Goal: Information Seeking & Learning: Learn about a topic

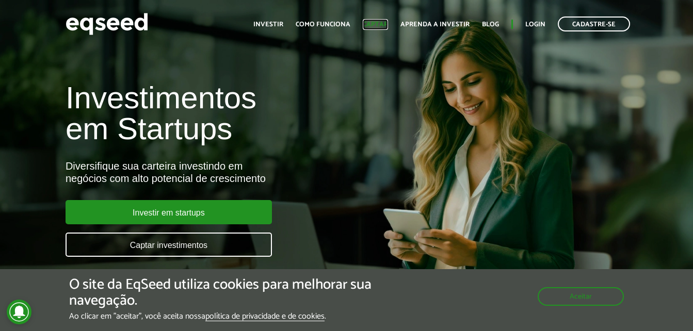
click at [381, 25] on link "Captar" at bounding box center [375, 24] width 25 height 7
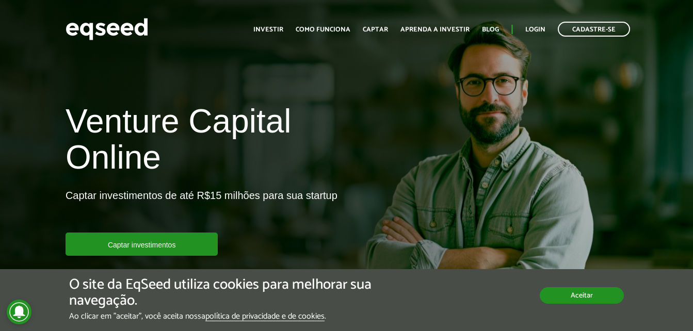
click at [575, 291] on button "Aceitar" at bounding box center [582, 295] width 84 height 17
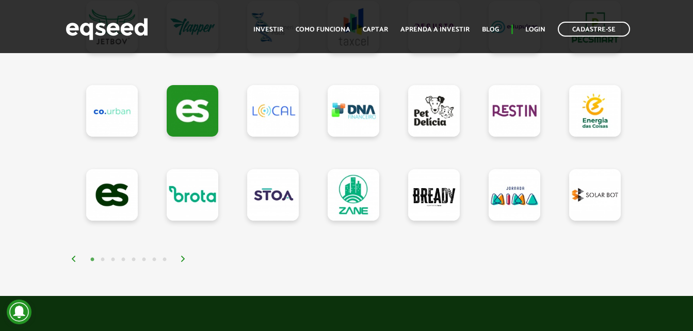
scroll to position [1011, 0]
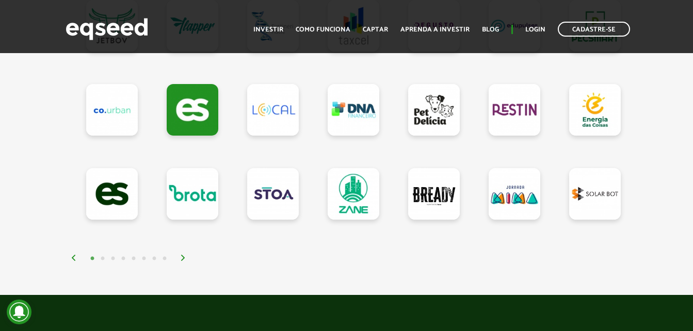
click at [184, 256] on img at bounding box center [183, 258] width 6 height 6
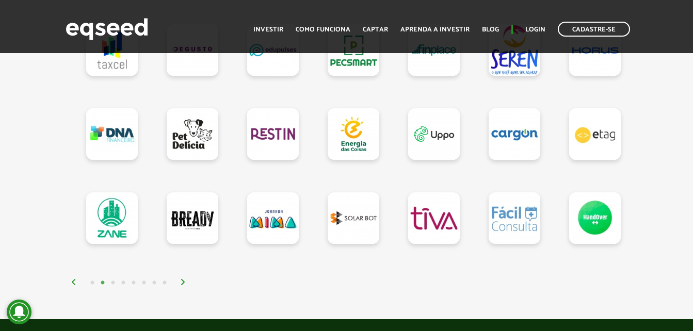
scroll to position [990, 0]
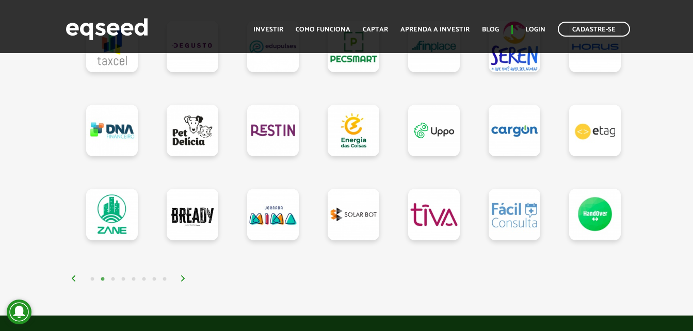
click at [180, 282] on img at bounding box center [183, 278] width 6 height 6
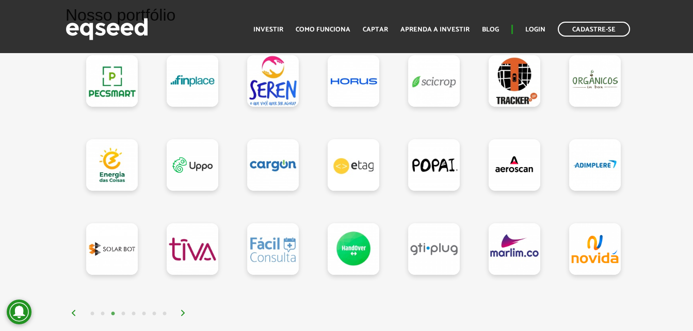
scroll to position [970, 0]
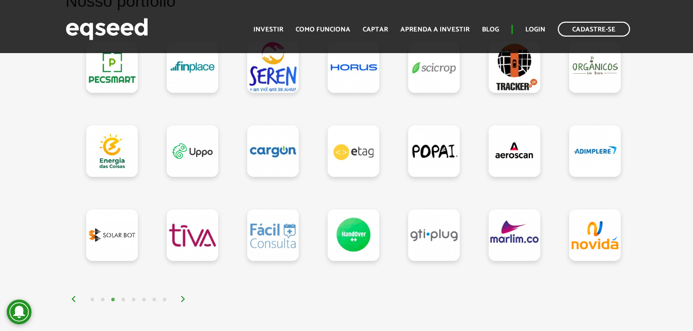
click at [182, 299] on img at bounding box center [183, 299] width 6 height 6
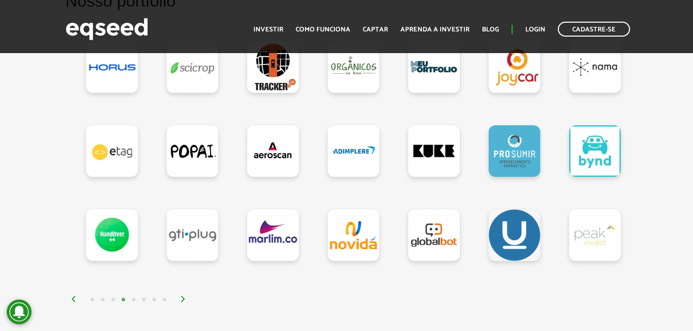
click at [182, 299] on img at bounding box center [183, 299] width 6 height 6
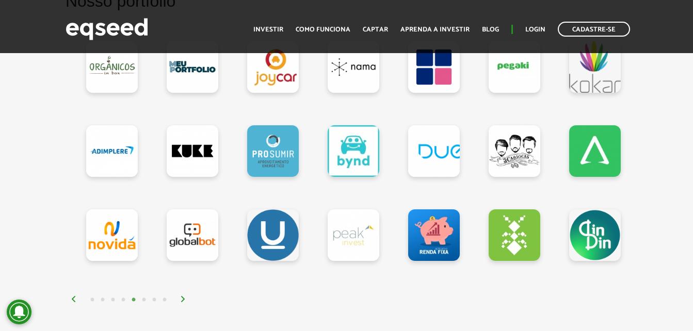
scroll to position [990, 0]
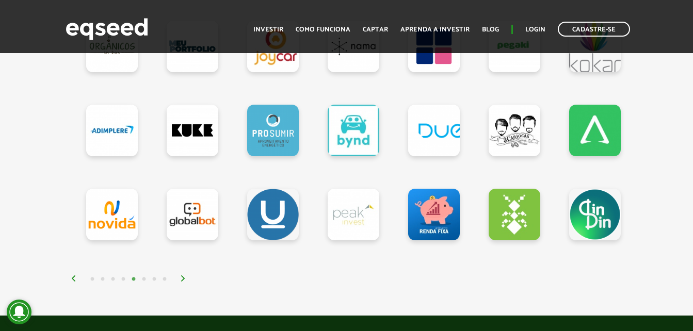
click at [182, 277] on img at bounding box center [183, 278] width 6 height 6
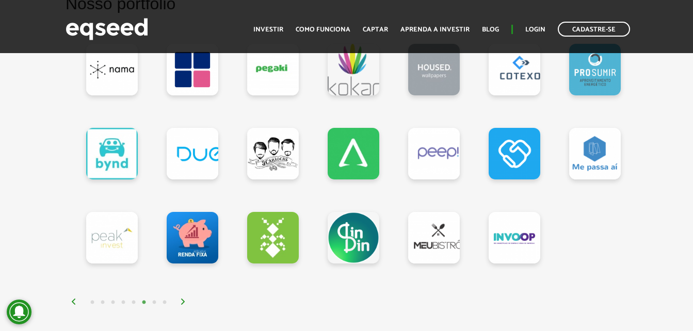
scroll to position [970, 0]
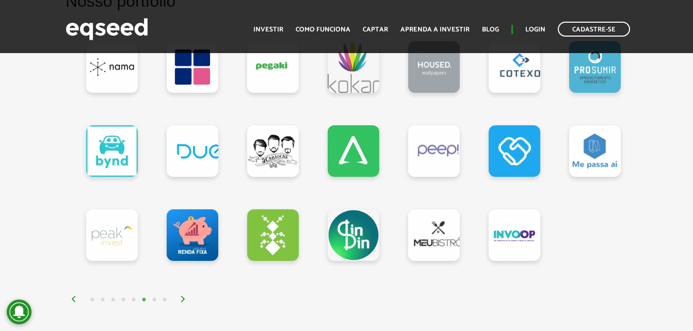
click at [184, 301] on img at bounding box center [183, 299] width 6 height 6
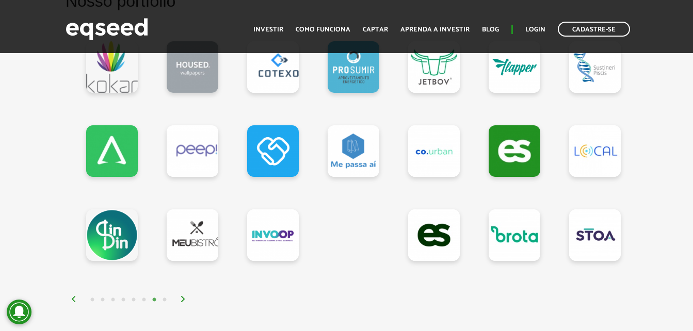
click at [184, 301] on img at bounding box center [183, 299] width 6 height 6
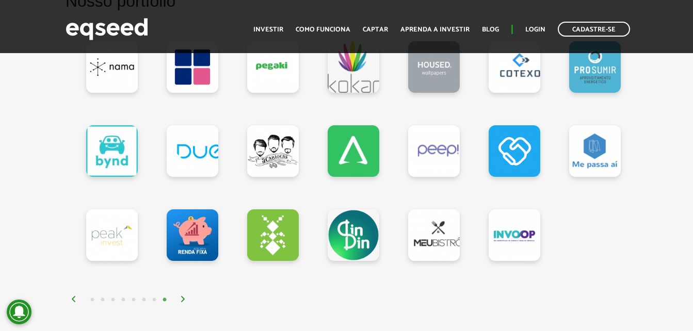
click at [184, 301] on img at bounding box center [183, 299] width 6 height 6
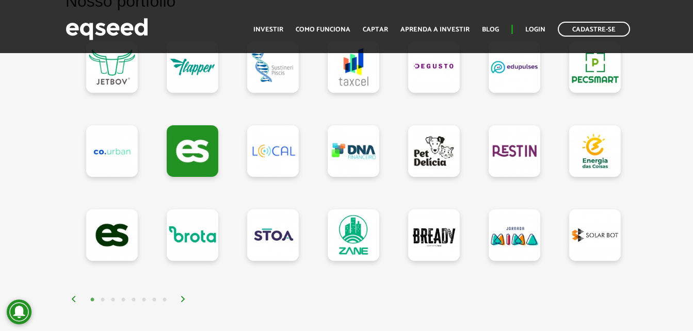
click at [74, 300] on img at bounding box center [74, 299] width 6 height 6
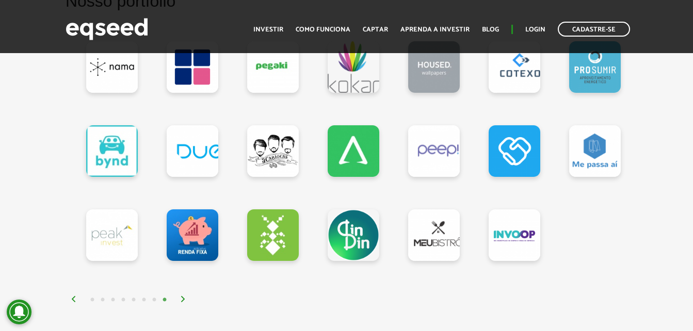
click at [74, 300] on img at bounding box center [74, 299] width 6 height 6
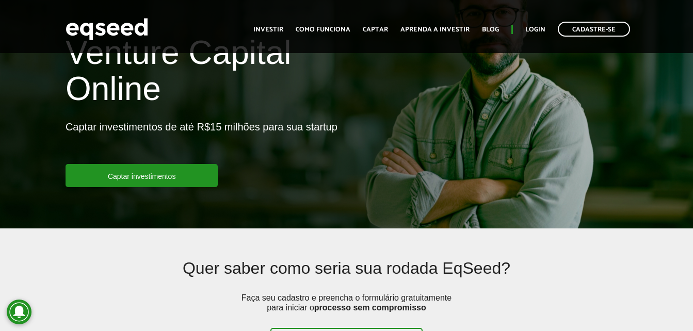
scroll to position [0, 0]
